Goal: Task Accomplishment & Management: Complete application form

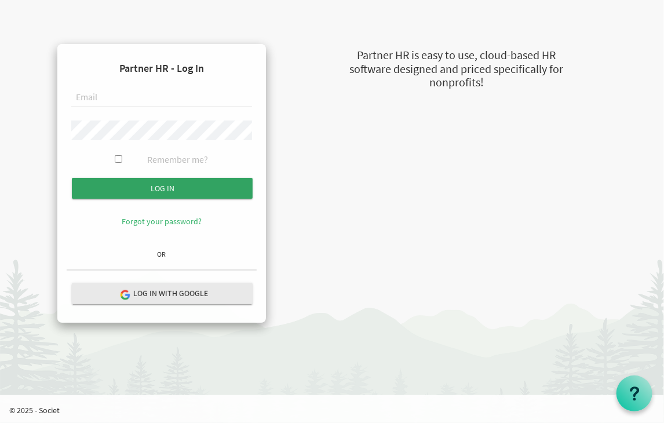
type input "[EMAIL_ADDRESS][DOMAIN_NAME]"
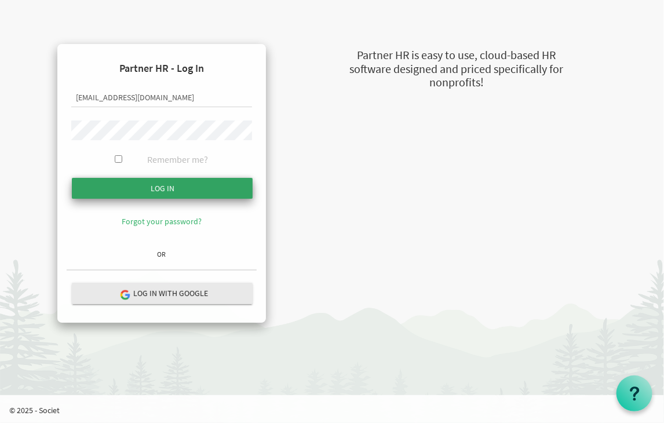
click at [148, 187] on input "submit" at bounding box center [162, 188] width 181 height 21
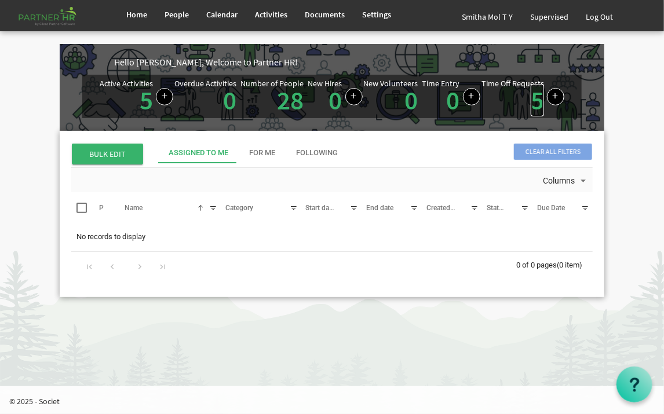
click at [537, 107] on link "5" at bounding box center [537, 100] width 13 height 32
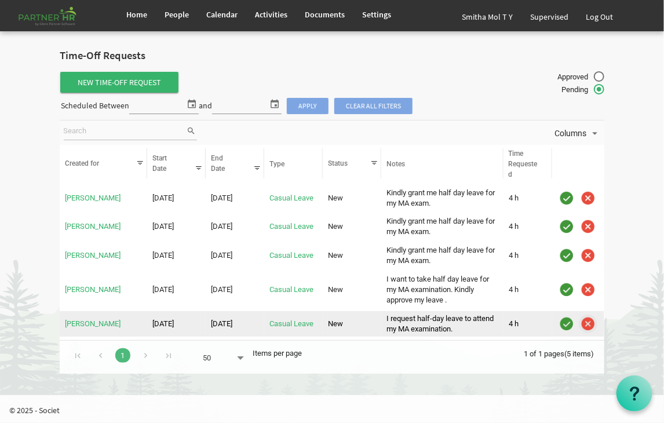
click at [589, 322] on img "is template cell column header" at bounding box center [587, 323] width 17 height 17
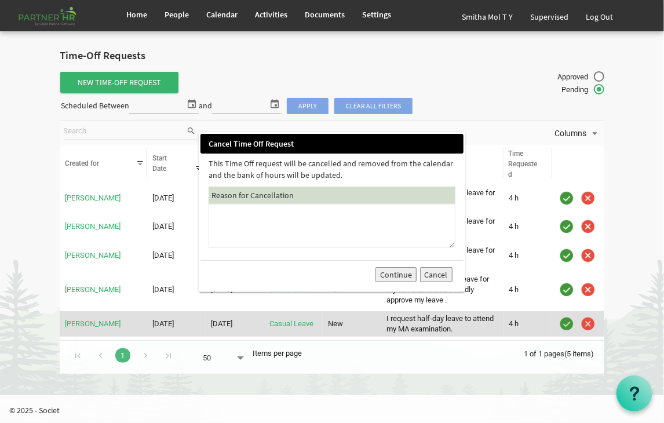
click at [234, 231] on textarea at bounding box center [332, 226] width 247 height 44
click at [299, 214] on textarea "requested month is not apropriate" at bounding box center [332, 226] width 247 height 44
click at [313, 218] on textarea "requested month is not apropriate" at bounding box center [332, 226] width 247 height 44
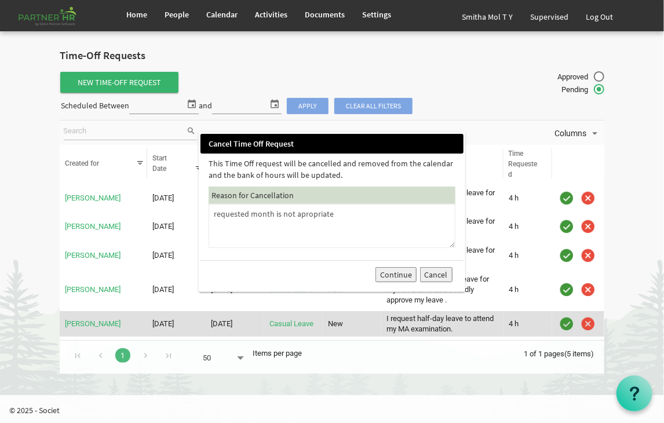
click at [313, 218] on textarea "requested month is not apropriate" at bounding box center [332, 226] width 247 height 44
click at [302, 215] on textarea "requested month is not apropriate" at bounding box center [332, 226] width 247 height 44
click at [341, 213] on textarea "requested month is not appropriate" at bounding box center [332, 226] width 247 height 44
type textarea "requested month is not appropriate."
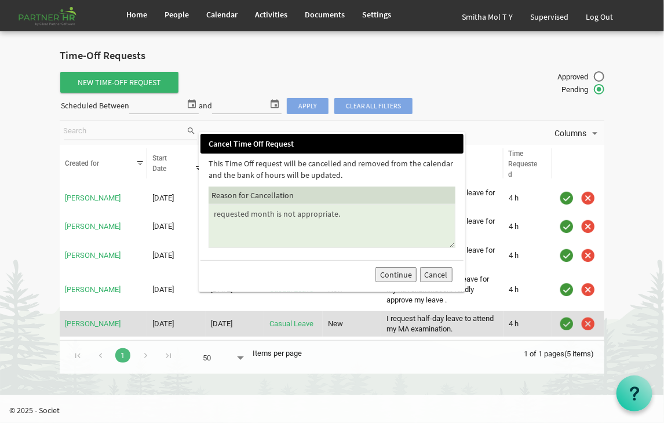
click at [399, 273] on button "Continue" at bounding box center [395, 274] width 41 height 15
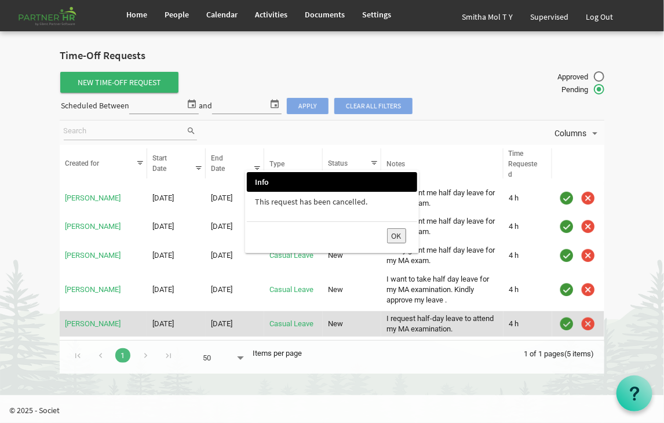
click at [396, 236] on button "OK" at bounding box center [396, 235] width 19 height 15
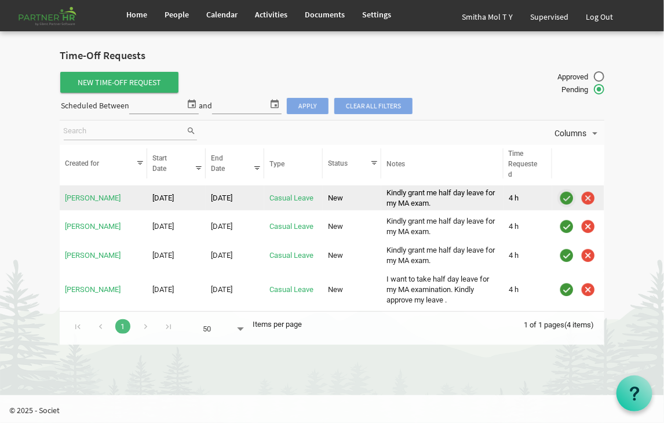
click at [568, 197] on img "is template cell column header" at bounding box center [566, 197] width 17 height 17
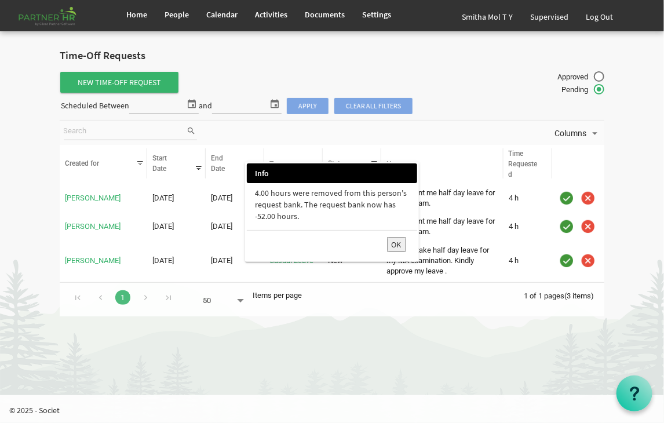
click at [393, 242] on button "OK" at bounding box center [396, 244] width 19 height 15
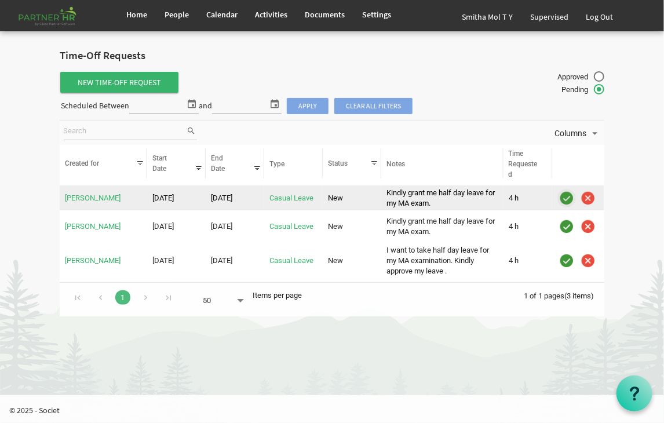
click at [564, 198] on img "is template cell column header" at bounding box center [566, 197] width 17 height 17
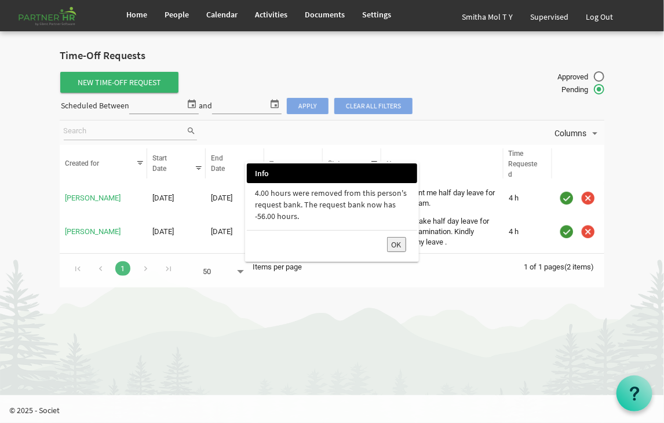
click at [399, 245] on button "OK" at bounding box center [396, 244] width 19 height 15
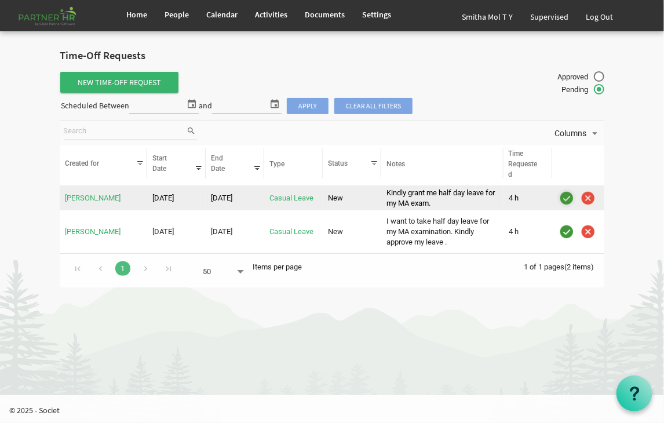
click at [566, 196] on img "is template cell column header" at bounding box center [566, 197] width 17 height 17
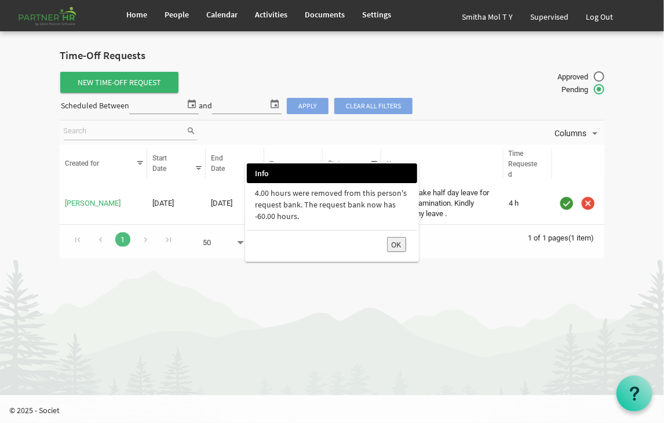
click at [395, 242] on button "OK" at bounding box center [396, 244] width 19 height 15
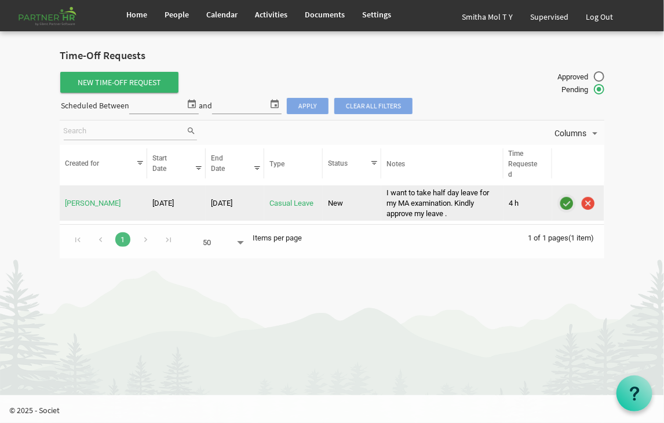
click at [568, 200] on img "is template cell column header" at bounding box center [566, 203] width 17 height 17
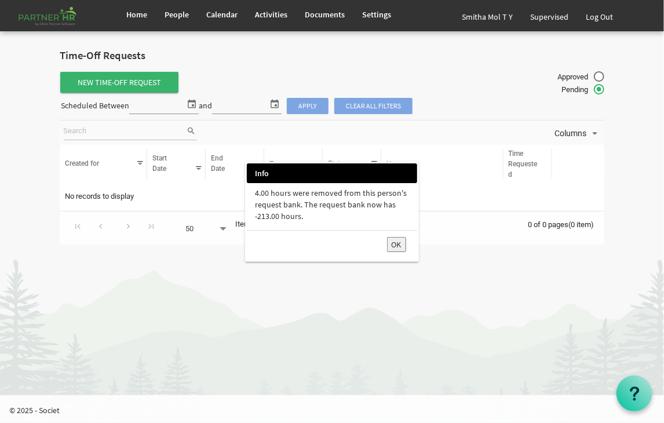
click at [396, 245] on button "OK" at bounding box center [396, 244] width 19 height 15
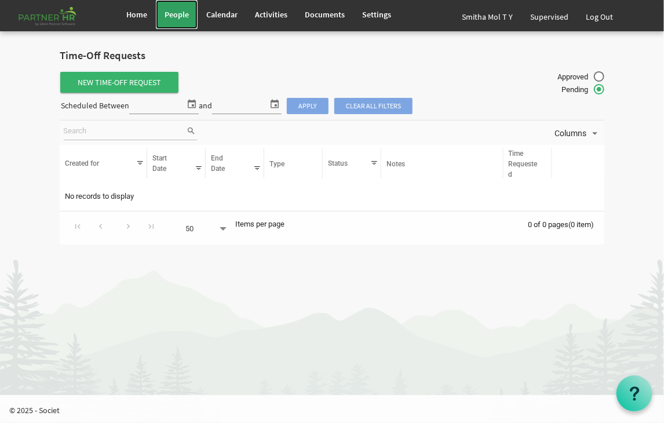
click at [174, 17] on span "People" at bounding box center [177, 14] width 24 height 10
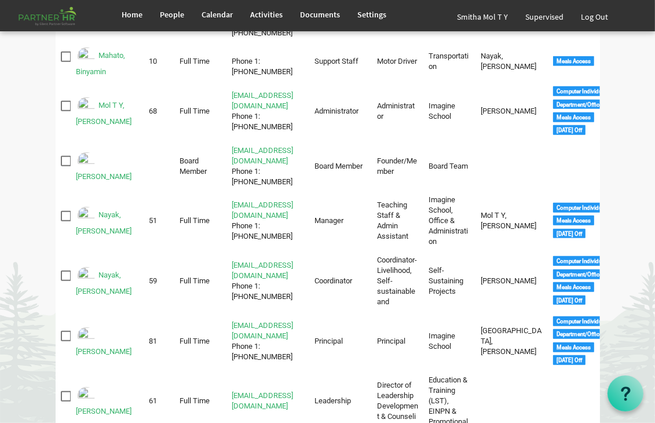
click at [655, 413] on html "Home People Calendar" at bounding box center [327, 205] width 655 height 1800
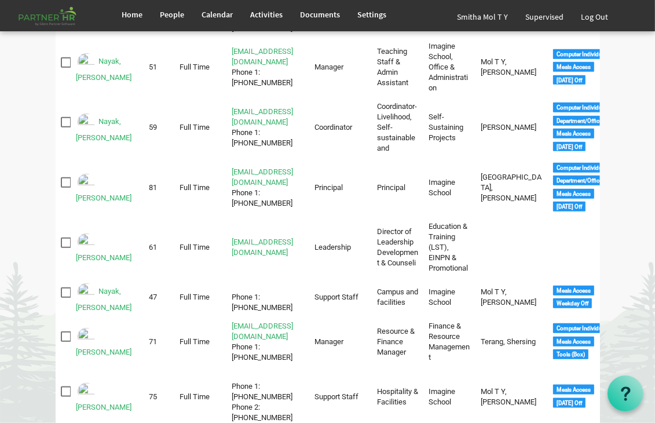
scroll to position [858, 0]
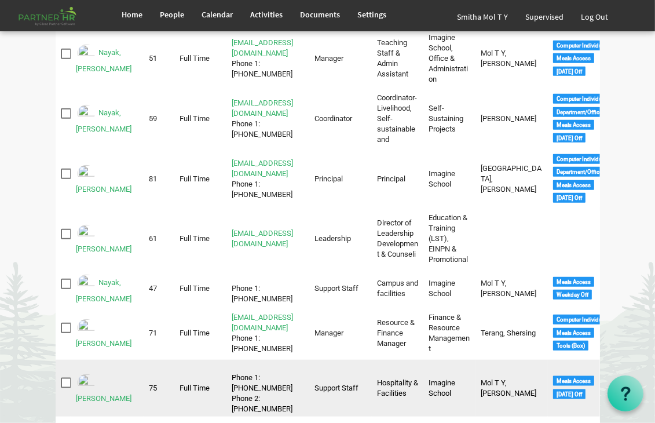
click at [85, 373] on img "Pall, Priti is template cell column header Full Name" at bounding box center [86, 383] width 21 height 21
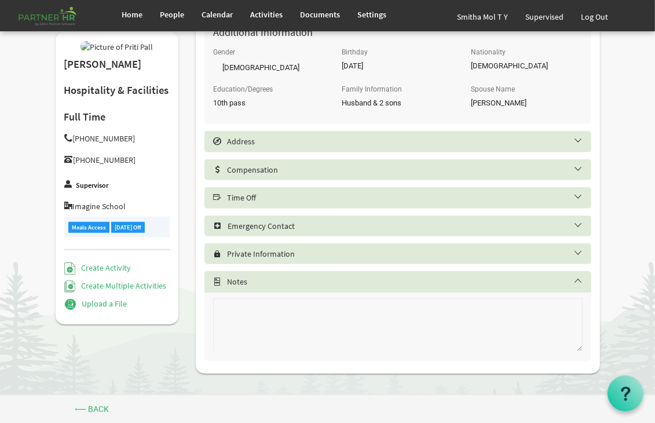
scroll to position [516, 0]
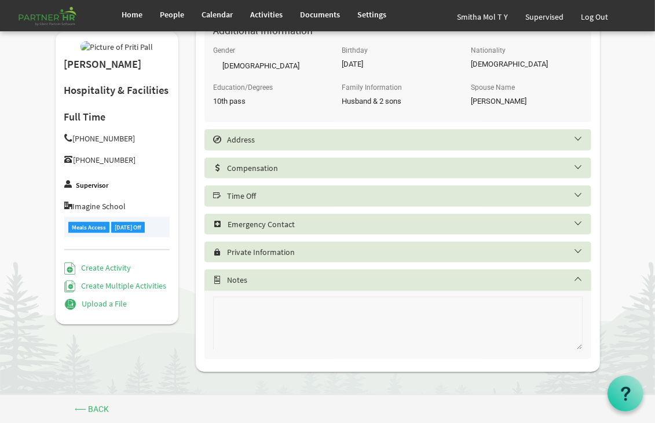
click at [269, 198] on h5 "Time Off" at bounding box center [406, 195] width 387 height 9
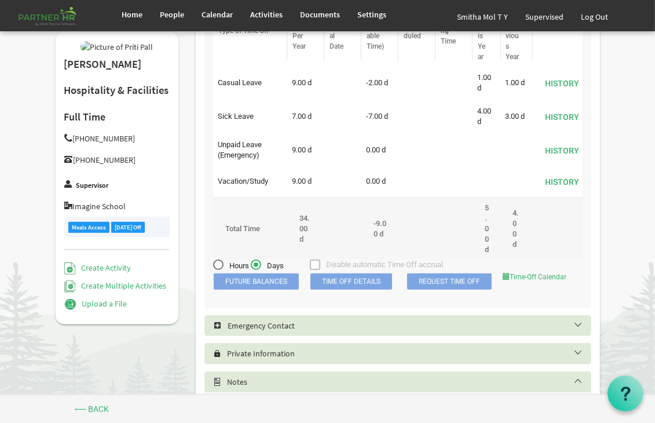
scroll to position [734, 0]
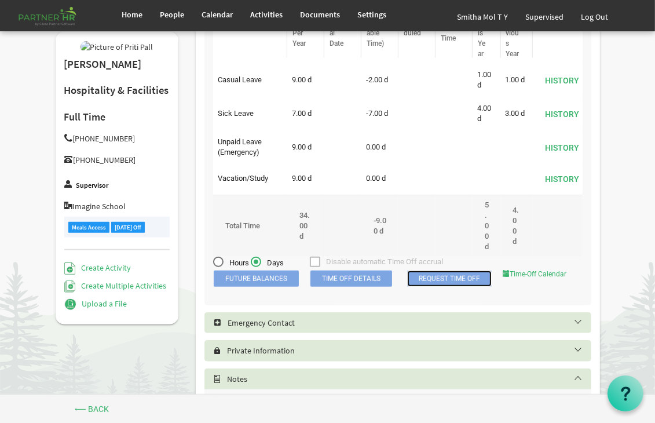
click at [442, 287] on link "Request Time Off" at bounding box center [449, 279] width 85 height 16
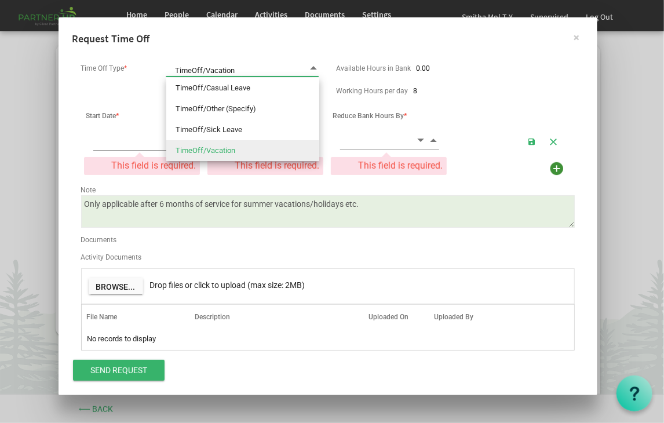
click at [314, 65] on span at bounding box center [313, 68] width 10 height 11
click at [240, 130] on li "TimeOff/Sick Leave" at bounding box center [242, 129] width 153 height 21
type input "TimeOff/Sick Leave"
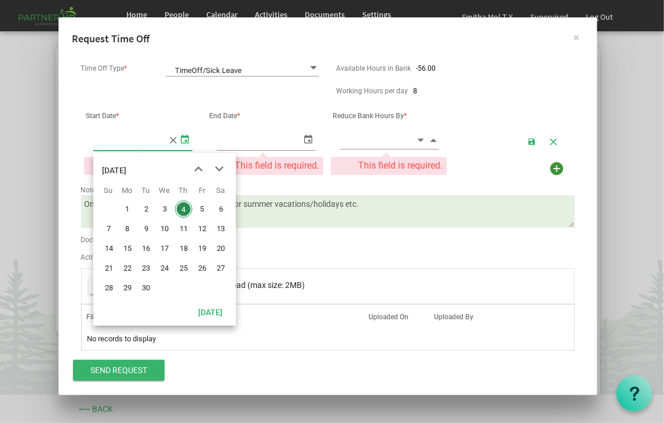
type input "9/4/2025"
click at [185, 140] on span "select" at bounding box center [185, 138] width 14 height 17
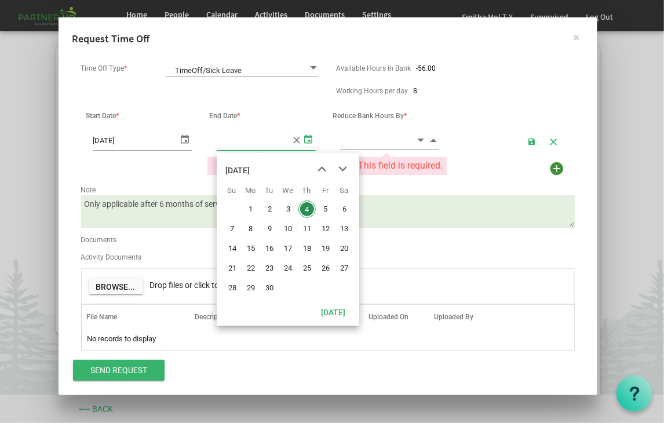
click at [308, 140] on span "select" at bounding box center [309, 138] width 14 height 17
type input "9/4/2025"
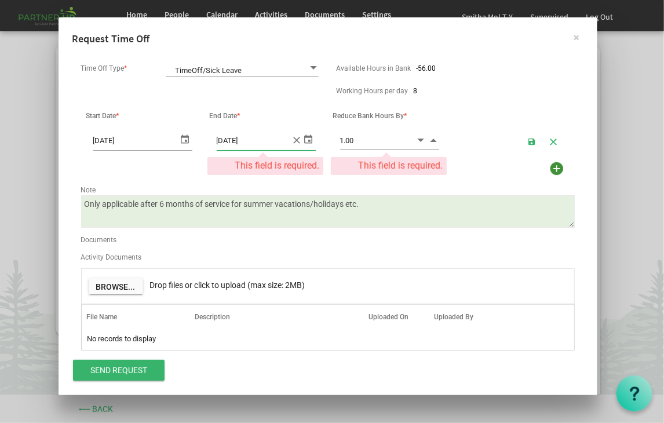
click at [435, 140] on span "Increment value" at bounding box center [434, 139] width 10 height 13
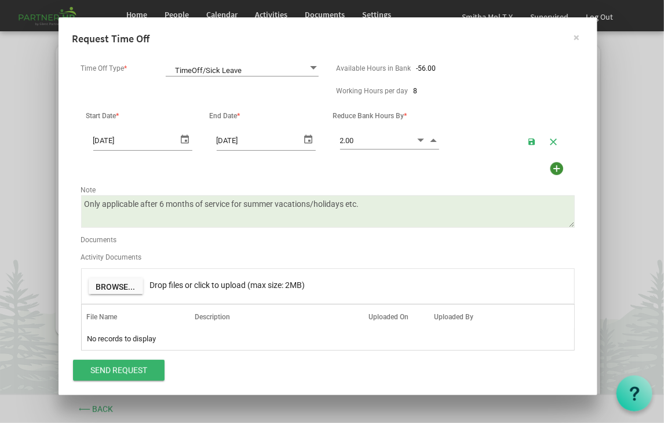
click at [435, 140] on span "Increment value" at bounding box center [434, 139] width 10 height 13
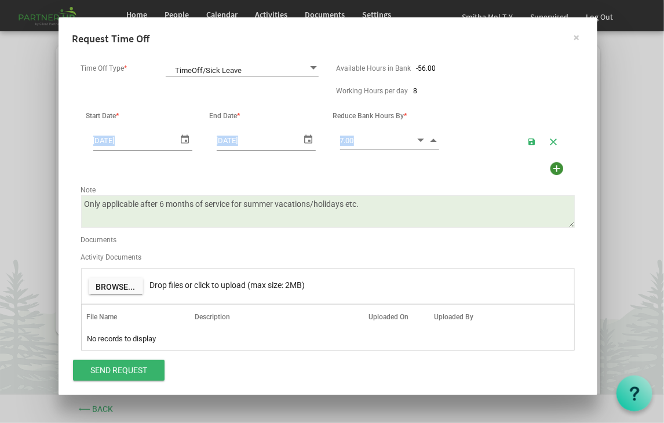
click at [435, 140] on span "Increment value" at bounding box center [434, 139] width 10 height 13
type input "8.00"
click at [435, 140] on span "Increment value" at bounding box center [434, 139] width 10 height 13
click at [362, 205] on textarea "Only applicable after 6 months of service for summer vacations/holidays etc." at bounding box center [328, 211] width 494 height 32
type textarea "O"
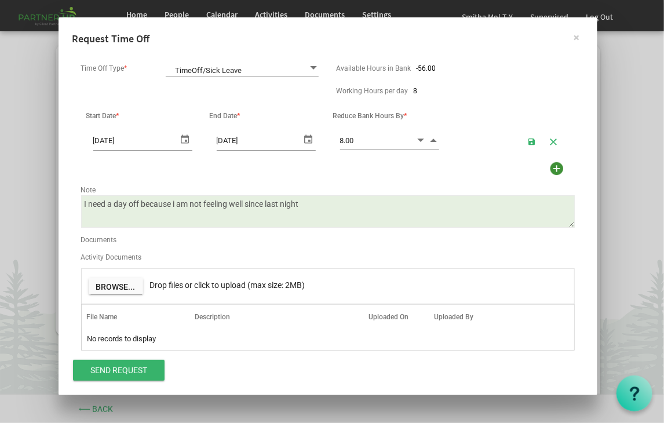
click at [246, 203] on textarea "Only applicable after 6 months of service for summer vacations/holidays etc." at bounding box center [328, 211] width 494 height 32
click at [297, 202] on textarea "Only applicable after 6 months of service for summer vacations/holidays etc." at bounding box center [328, 211] width 494 height 32
type textarea "I need a day off because i am having fever since last night."
click at [112, 372] on input "Send Request" at bounding box center [119, 370] width 92 height 21
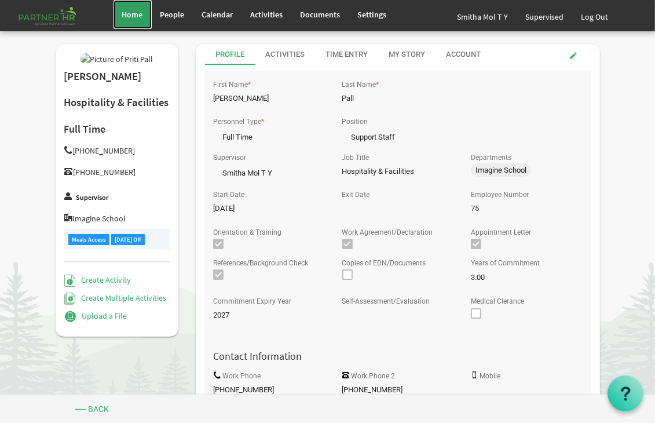
click at [136, 10] on span "Home" at bounding box center [132, 14] width 21 height 10
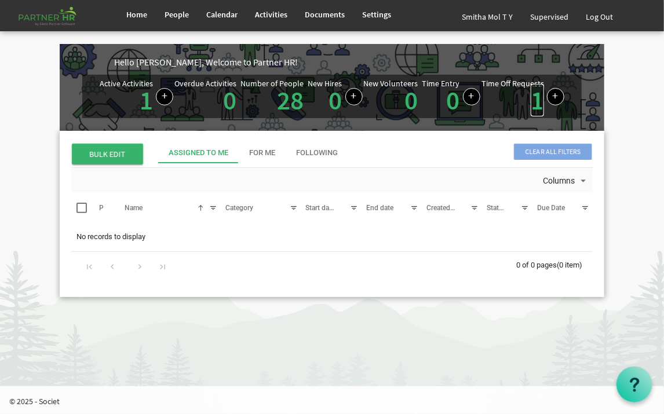
click at [538, 100] on link "1" at bounding box center [537, 100] width 13 height 32
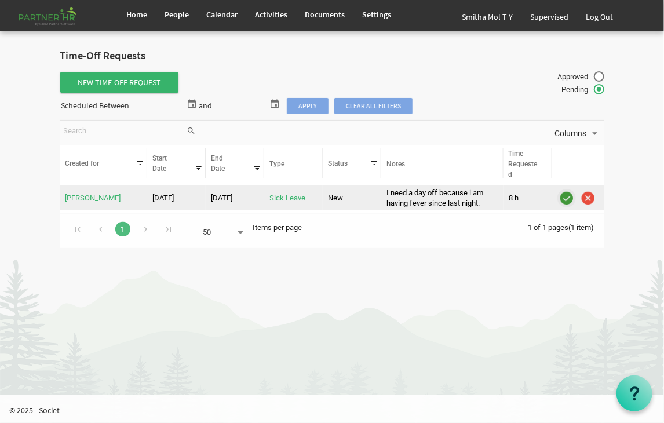
click at [566, 196] on img "is template cell column header" at bounding box center [566, 197] width 17 height 17
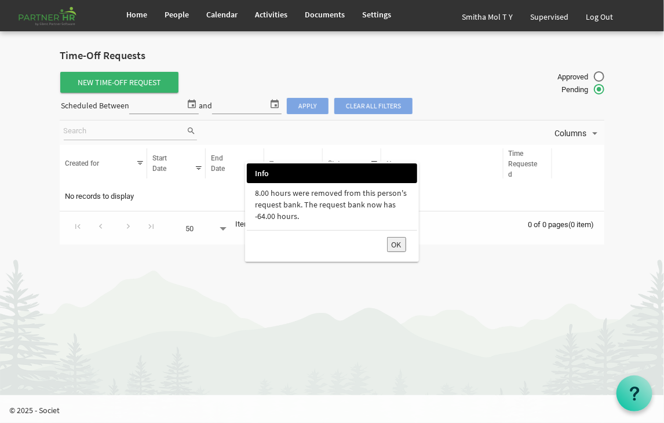
click at [391, 248] on button "OK" at bounding box center [396, 244] width 19 height 15
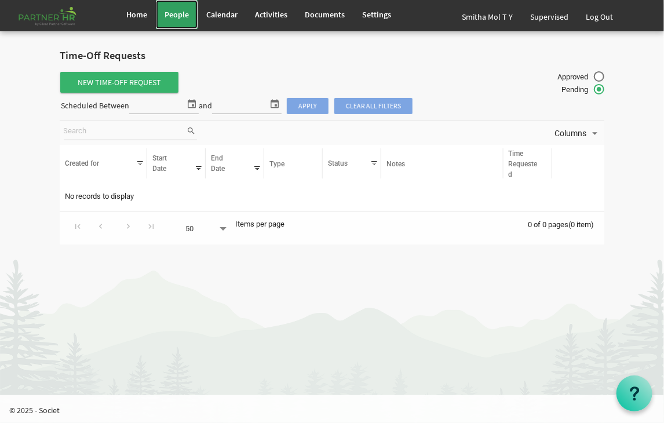
click at [178, 12] on span "People" at bounding box center [177, 14] width 24 height 10
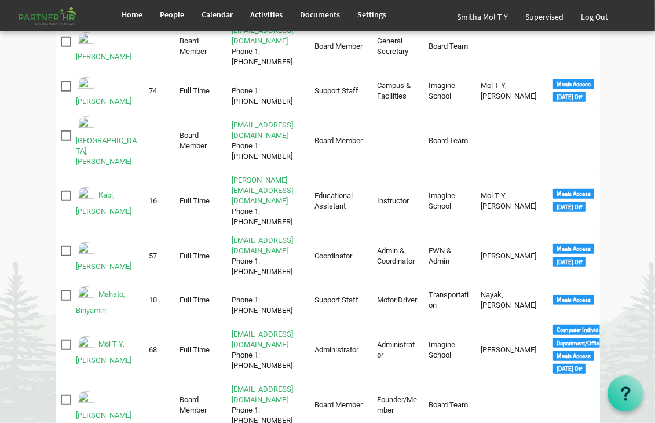
scroll to position [86, 0]
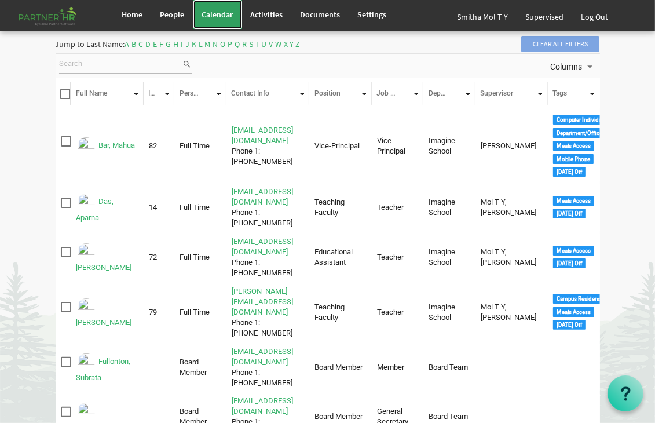
click at [218, 14] on span "Calendar" at bounding box center [217, 14] width 31 height 10
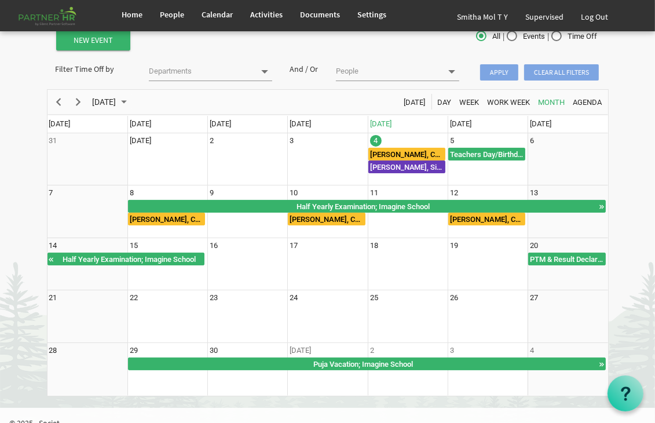
scroll to position [60, 0]
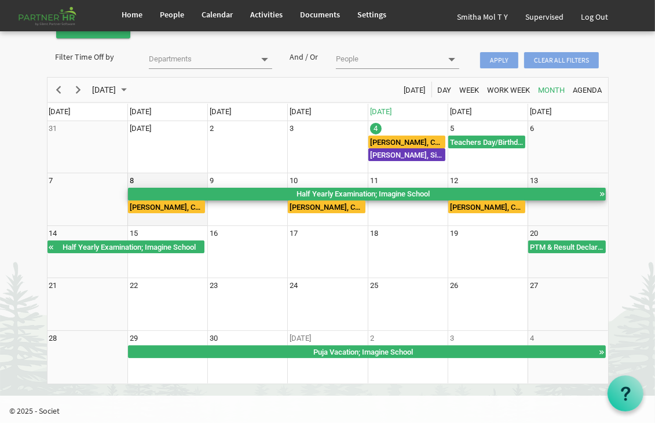
click at [382, 194] on div "Half Yearly Examination; Imagine School" at bounding box center [363, 194] width 471 height 13
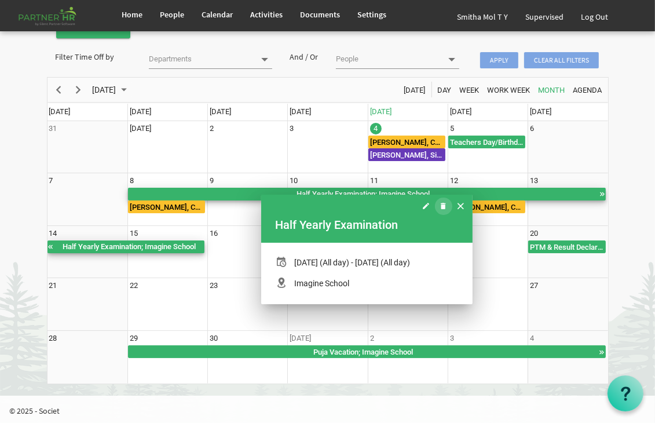
click at [442, 207] on span "of September 2025" at bounding box center [443, 206] width 6 height 15
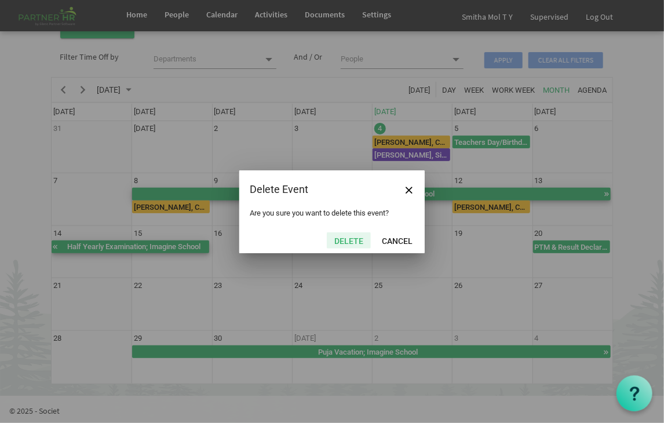
click at [344, 242] on button "Delete" at bounding box center [349, 240] width 44 height 16
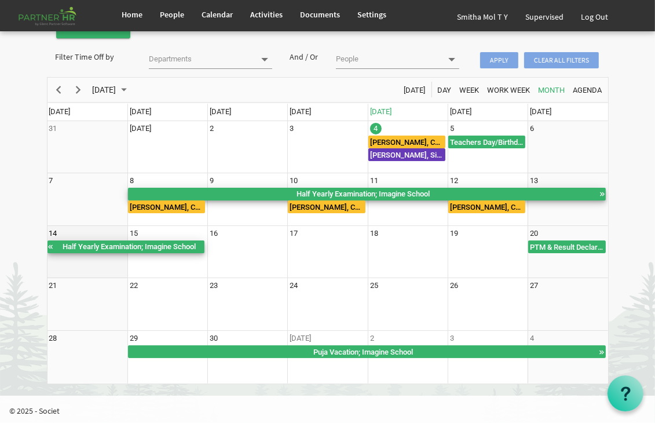
click at [138, 244] on div "Half Yearly Examination; Imagine School" at bounding box center [129, 246] width 151 height 13
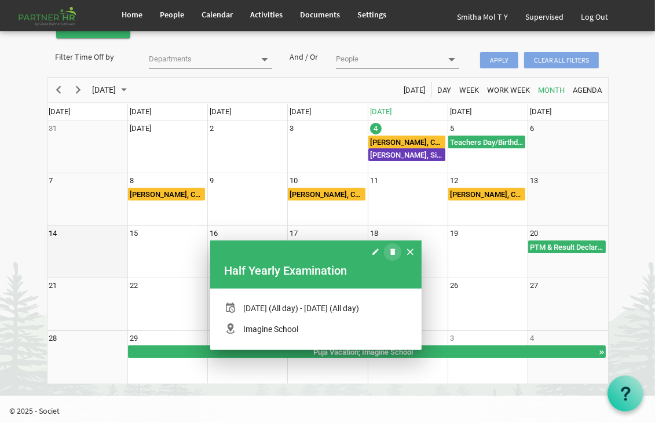
click at [393, 251] on span "of September 2025" at bounding box center [393, 252] width 6 height 15
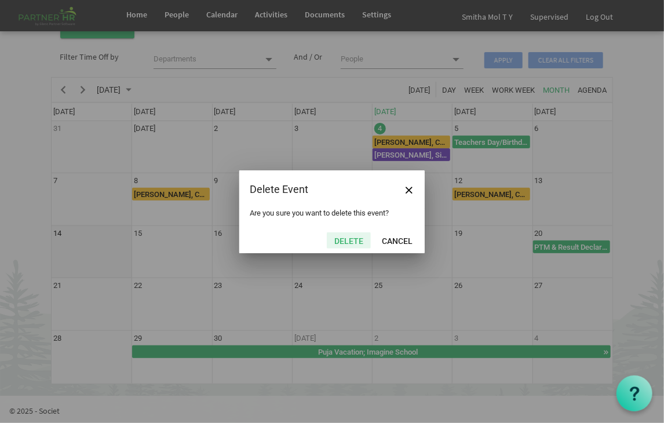
click at [344, 239] on button "Delete" at bounding box center [349, 240] width 44 height 16
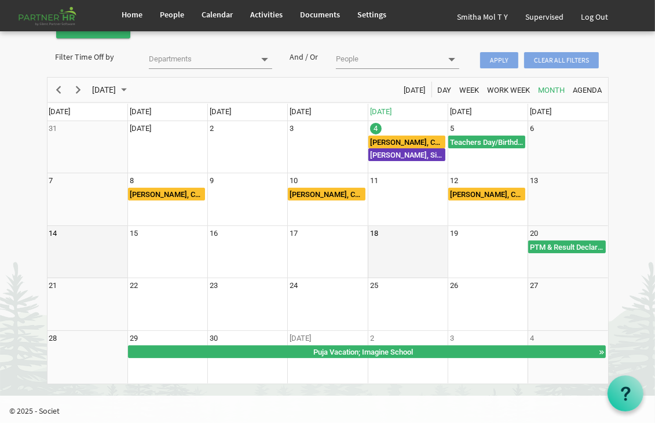
click at [388, 247] on td "18" at bounding box center [408, 252] width 80 height 53
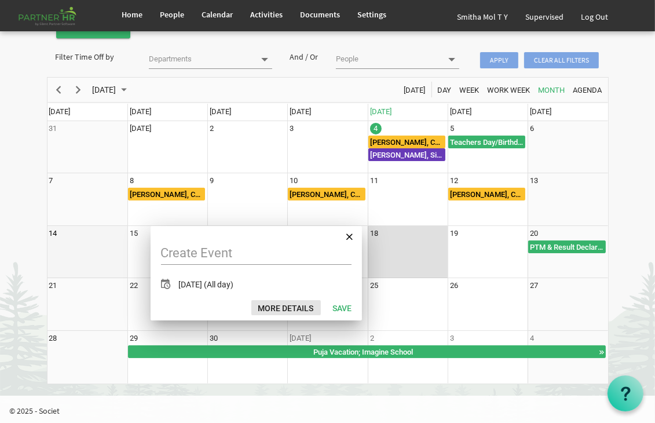
click at [278, 307] on button "More Details" at bounding box center [286, 307] width 70 height 15
type input "9/18/2025"
checkbox input "true"
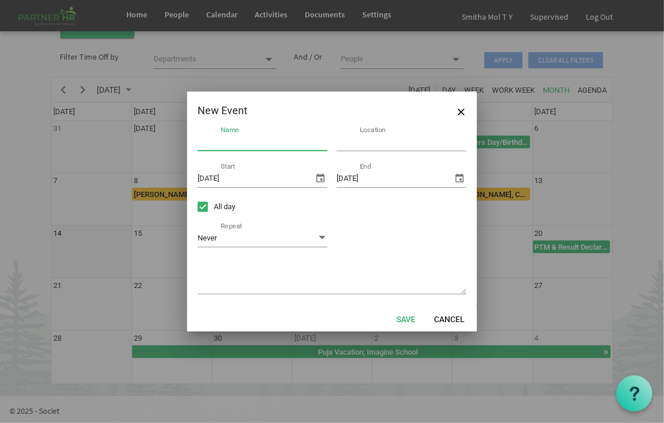
click at [243, 145] on input "Name" at bounding box center [263, 142] width 130 height 18
type input "Half Yearly Examination"
click at [357, 144] on input "Location" at bounding box center [402, 142] width 130 height 18
type input "Imagine School"
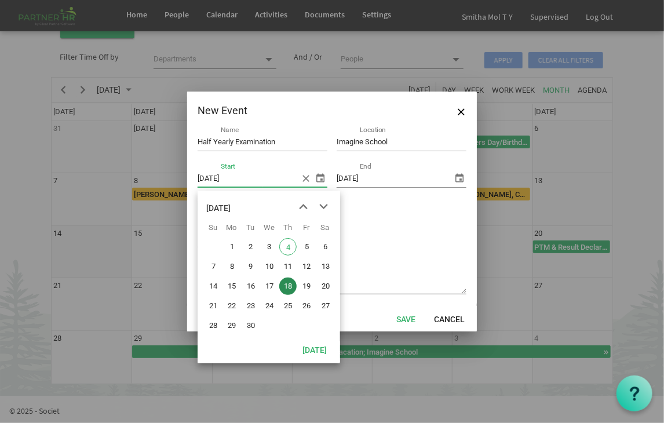
click at [319, 175] on span "select" at bounding box center [320, 178] width 14 height 14
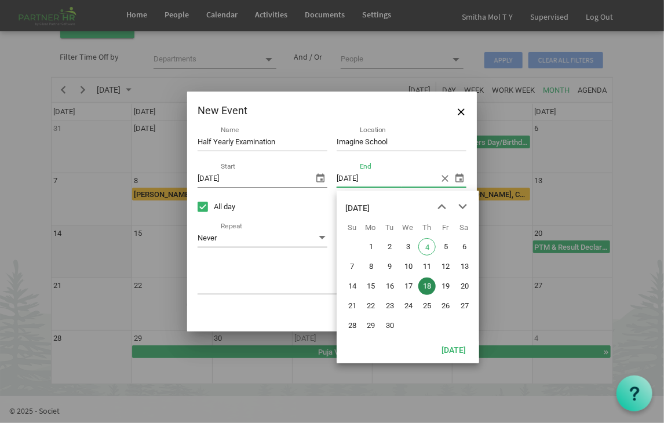
click at [458, 177] on span "select" at bounding box center [460, 178] width 14 height 14
click at [444, 305] on span "26" at bounding box center [445, 305] width 17 height 17
type input "9/26/2025"
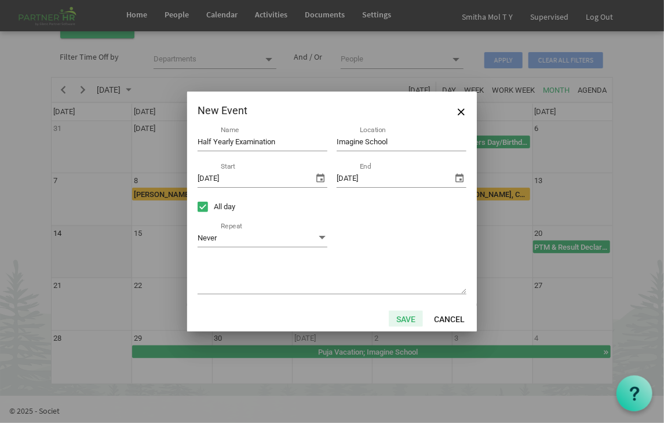
click at [404, 316] on button "Save" at bounding box center [406, 319] width 34 height 16
type input "9/4/2025"
checkbox input "false"
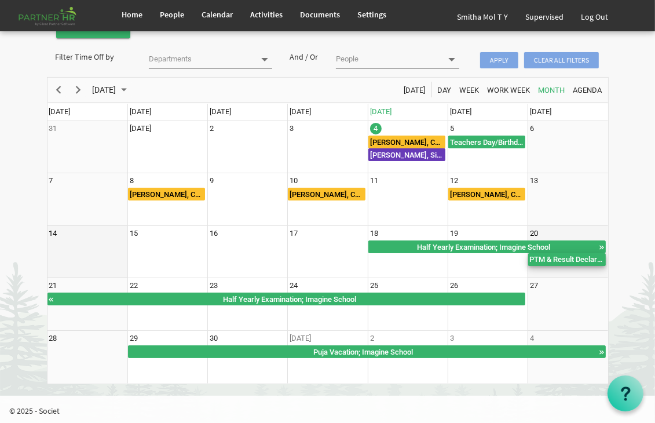
click at [575, 259] on div "PTM & Result Declaration" at bounding box center [566, 259] width 77 height 13
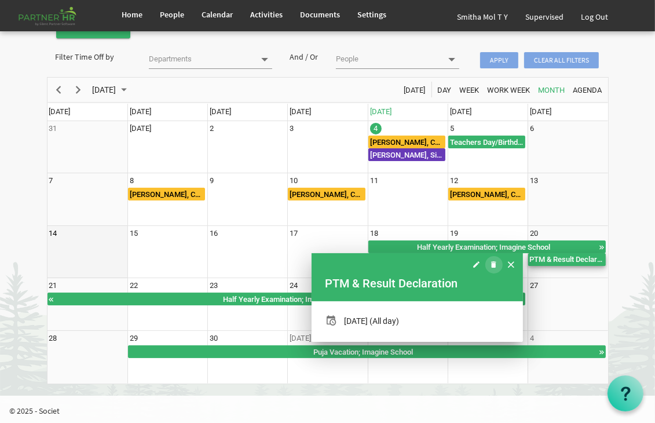
click at [494, 262] on span "of September 2025" at bounding box center [494, 264] width 6 height 15
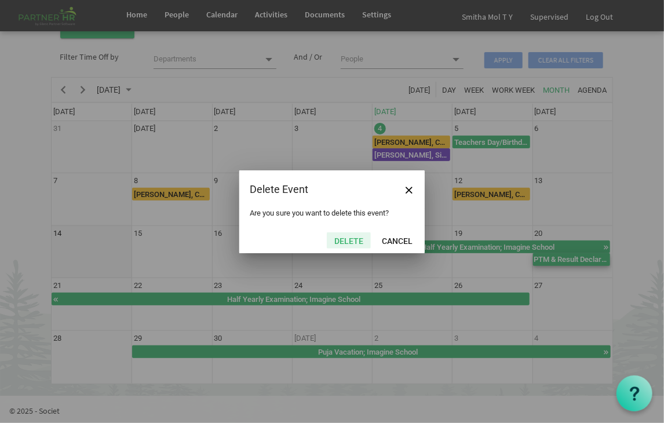
click at [341, 242] on button "Delete" at bounding box center [349, 240] width 44 height 16
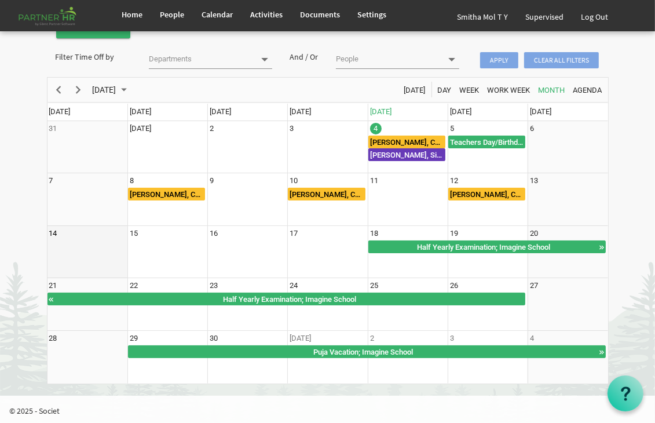
scroll to position [0, 0]
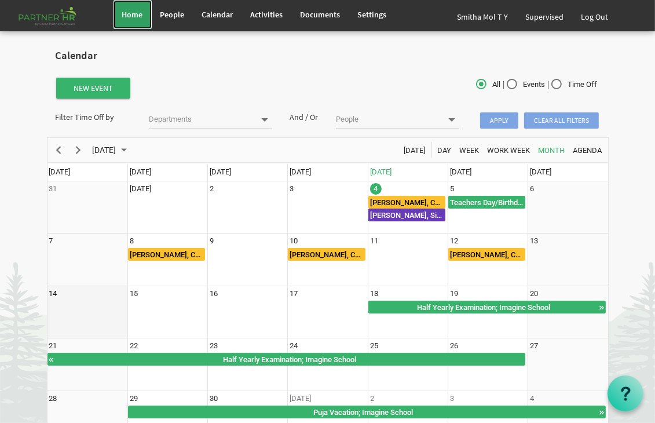
click at [130, 11] on span "Home" at bounding box center [132, 14] width 21 height 10
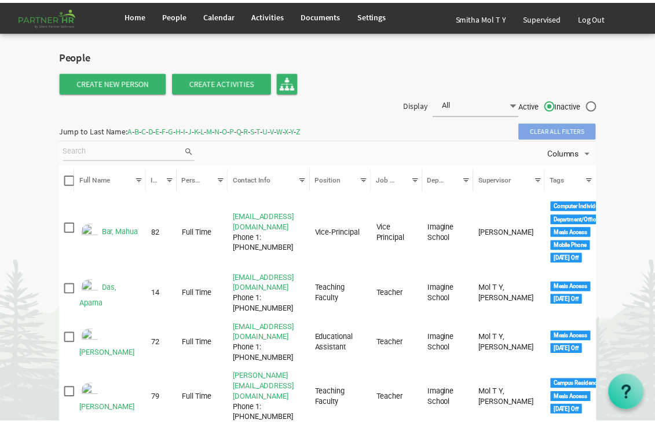
scroll to position [81, 0]
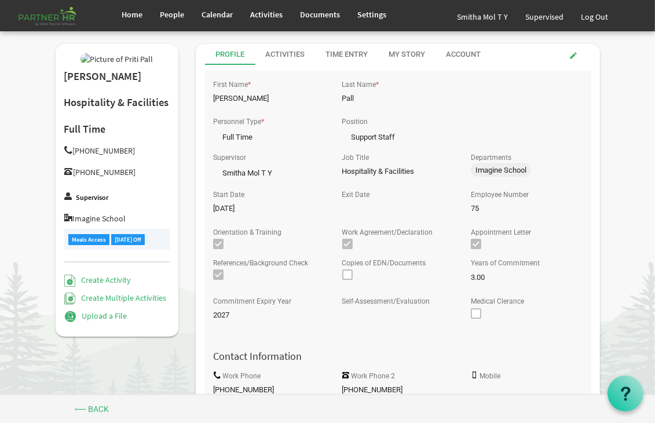
scroll to position [516, 0]
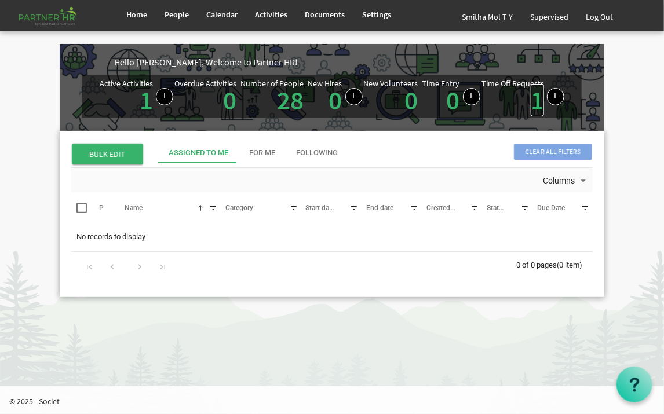
click at [536, 104] on link "1" at bounding box center [537, 100] width 13 height 32
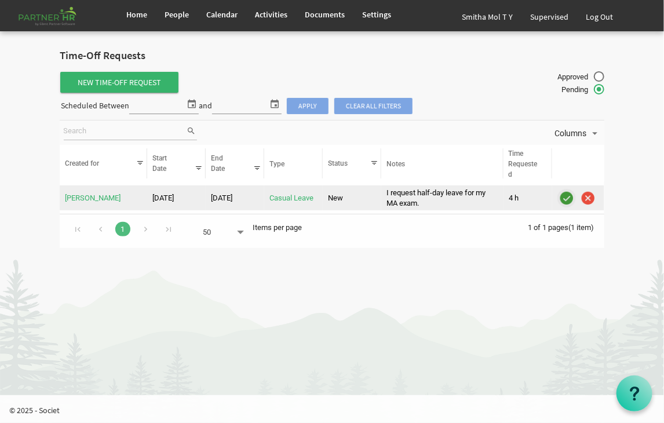
click at [565, 196] on img "is template cell column header" at bounding box center [566, 197] width 17 height 17
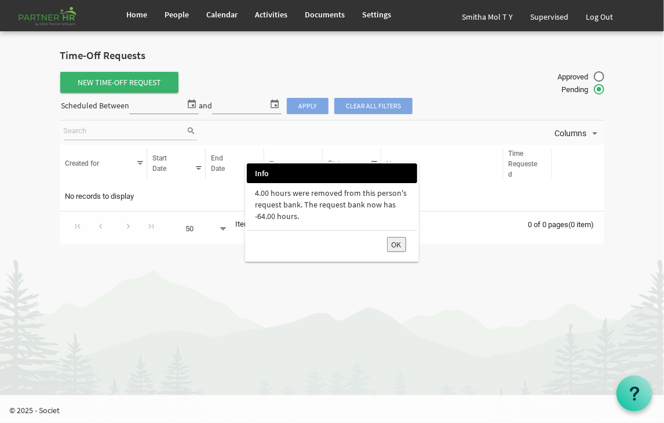
click at [396, 246] on button "OK" at bounding box center [396, 244] width 19 height 15
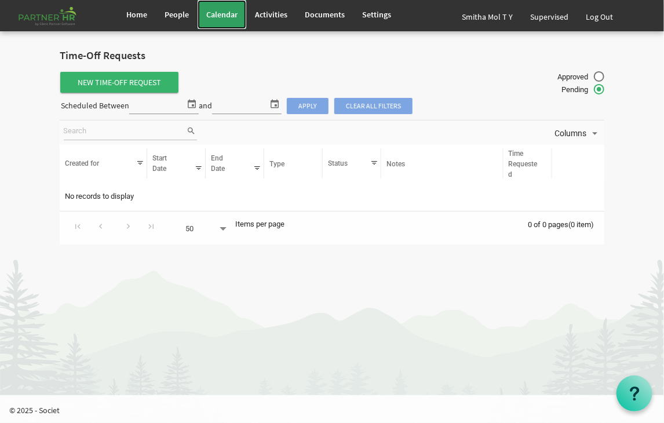
click at [215, 10] on span "Calendar" at bounding box center [221, 14] width 31 height 10
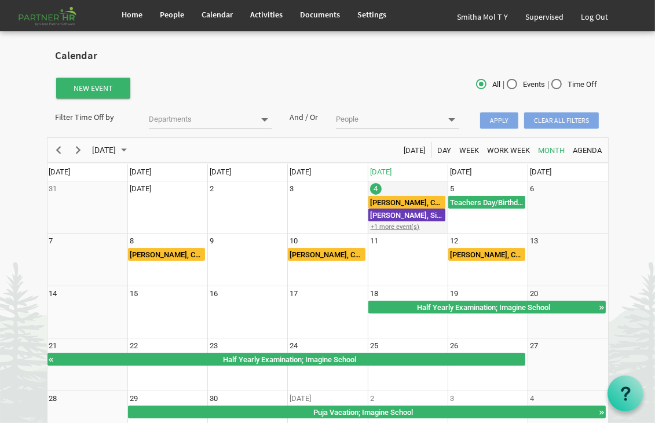
click at [408, 226] on div "+1 more event(s)" at bounding box center [408, 227] width 79 height 9
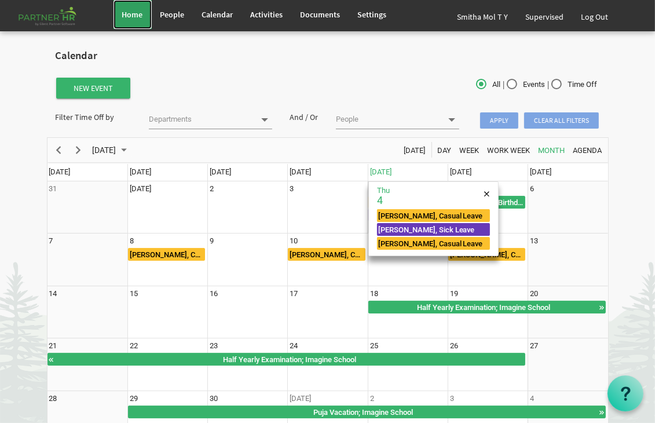
click at [132, 14] on span "Home" at bounding box center [132, 14] width 21 height 10
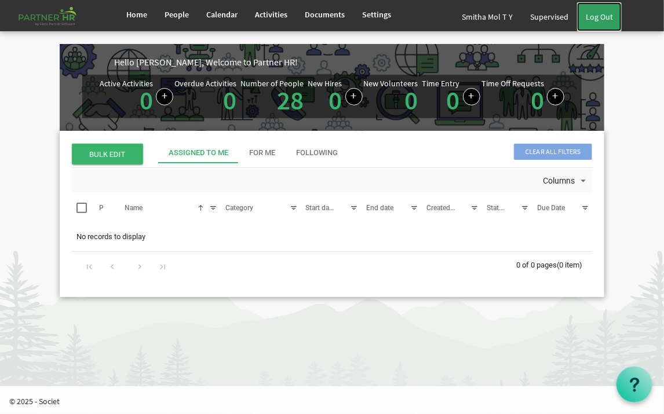
click at [599, 14] on link "Log Out" at bounding box center [599, 16] width 45 height 29
